Goal: Navigation & Orientation: Find specific page/section

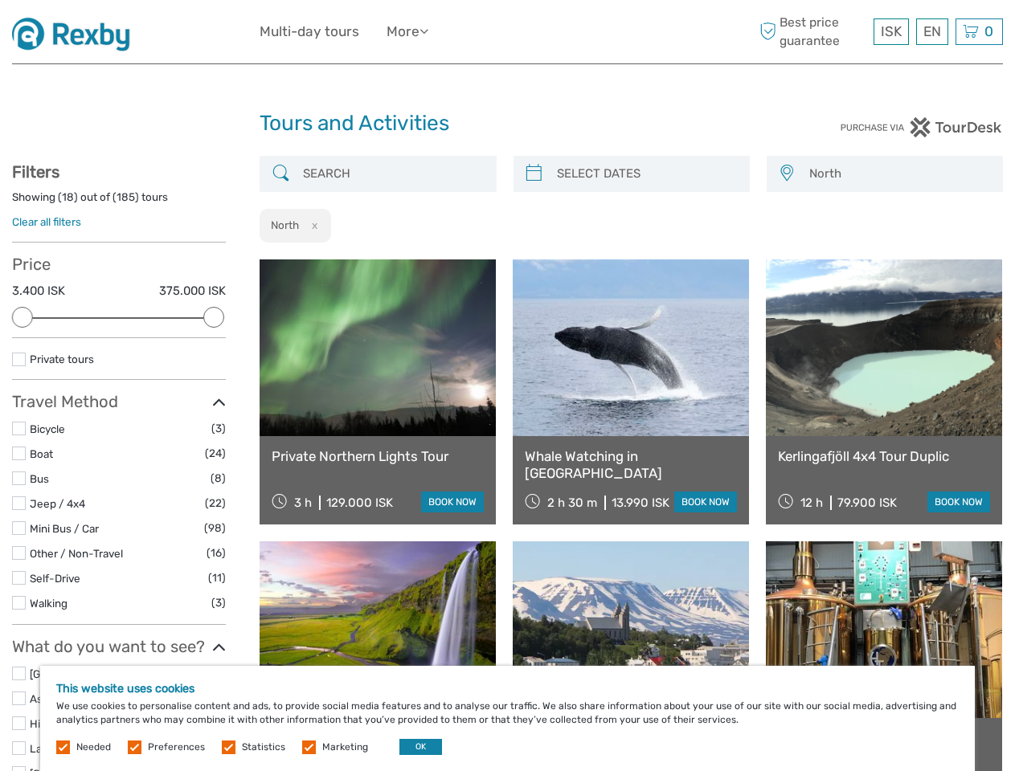
click at [507, 32] on div "ISK ISK € $ £ EN English Español Deutsch Multi-day tours More Travel Articles T…" at bounding box center [508, 31] width 496 height 39
click at [358, 31] on ul "Multi-day tours More Travel Articles Travel Articles" at bounding box center [356, 31] width 193 height 23
click at [409, 31] on link "More" at bounding box center [408, 31] width 42 height 23
click at [428, 31] on icon at bounding box center [423, 31] width 9 height 14
click at [890, 31] on span "ISK" at bounding box center [891, 31] width 21 height 16
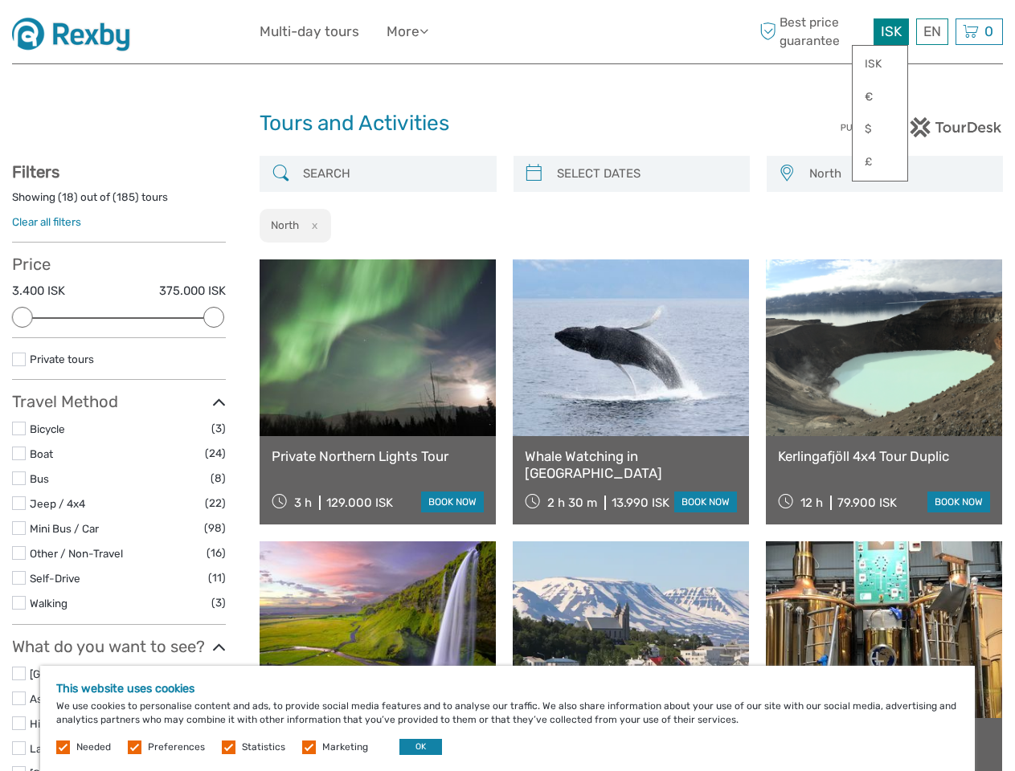
click at [931, 31] on div "EN English Español Deutsch" at bounding box center [932, 31] width 32 height 27
click at [979, 31] on div "0 Items Total 0 ISK Checkout The shopping cart is empty." at bounding box center [978, 31] width 47 height 27
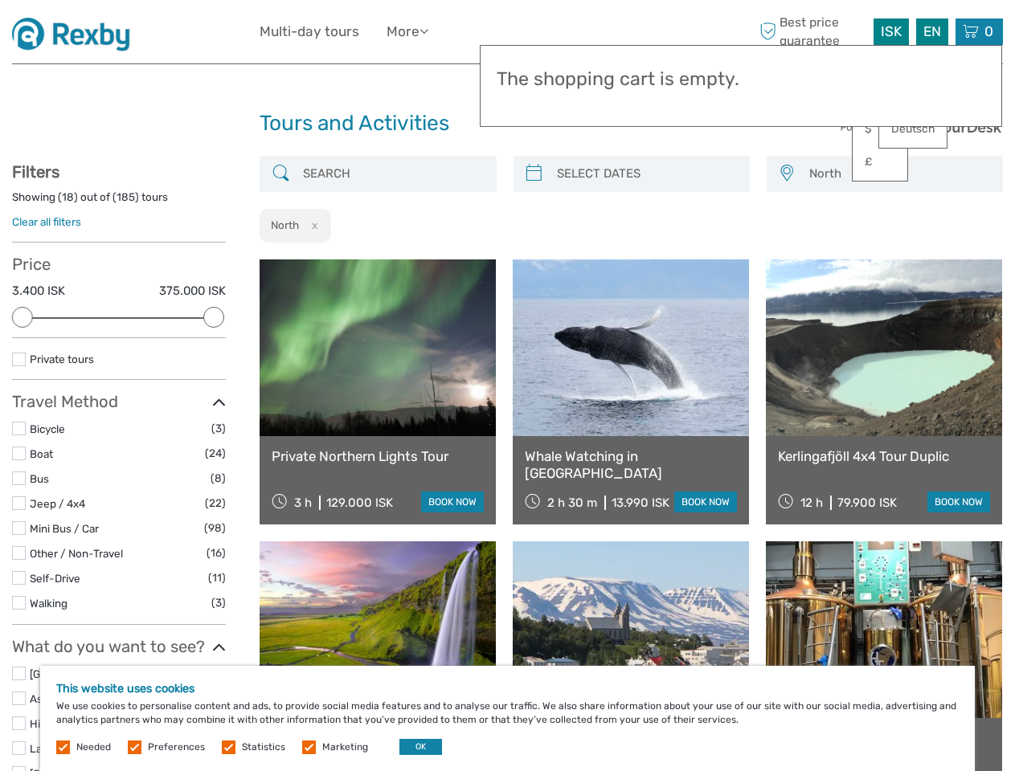
click at [22, 317] on div at bounding box center [22, 317] width 21 height 21
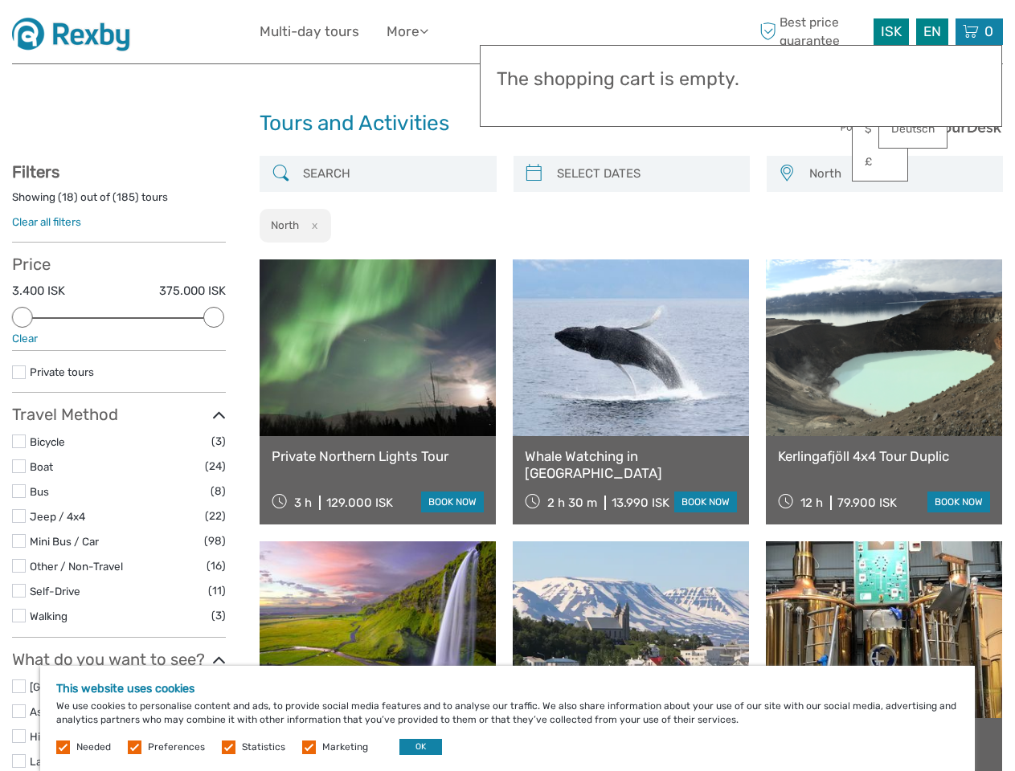
click at [534, 260] on link at bounding box center [631, 348] width 236 height 177
